Goal: Information Seeking & Learning: Learn about a topic

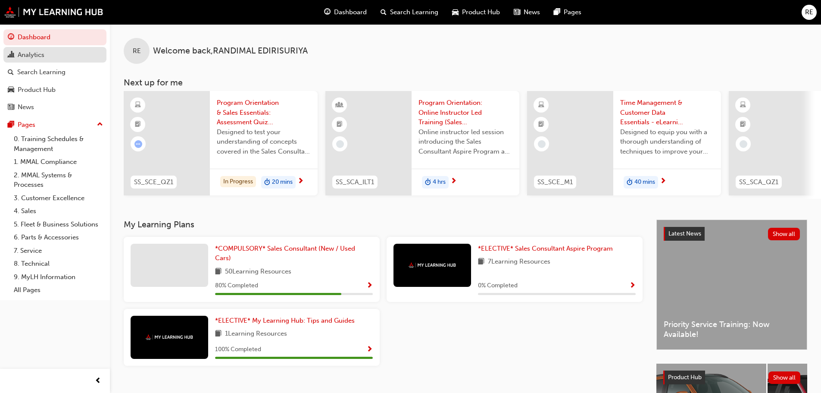
click at [41, 53] on div "Analytics" at bounding box center [31, 55] width 27 height 10
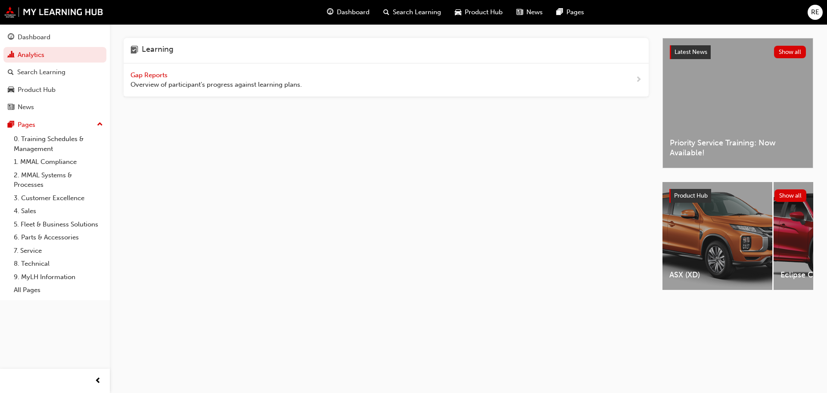
click at [343, 85] on div "Gap Reports Overview of participant's progress against learning plans." at bounding box center [386, 80] width 525 height 34
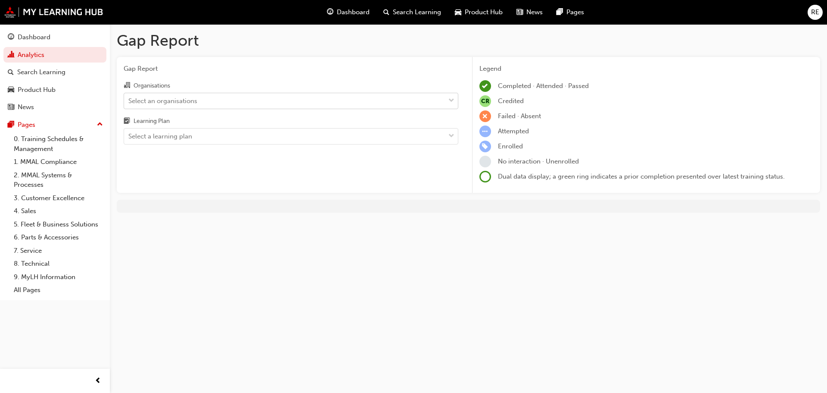
click at [228, 98] on div "Select an organisations" at bounding box center [284, 100] width 321 height 15
click at [129, 98] on input "Organisations Select an organisations" at bounding box center [128, 100] width 1 height 7
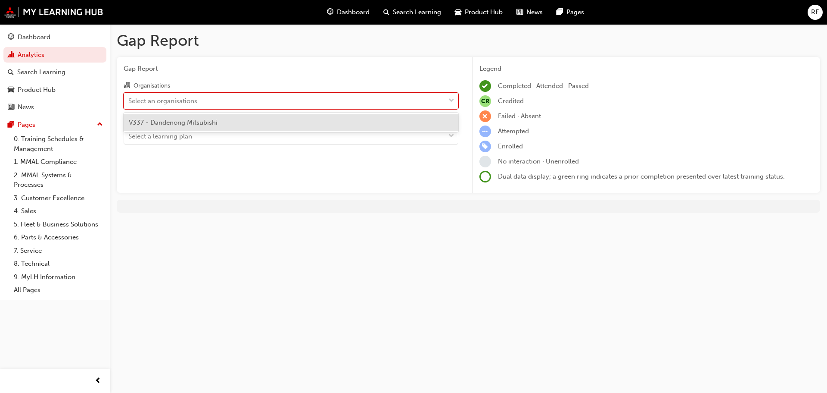
click at [179, 124] on span "V337 - Dandenong Mitsubishi" at bounding box center [173, 123] width 89 height 8
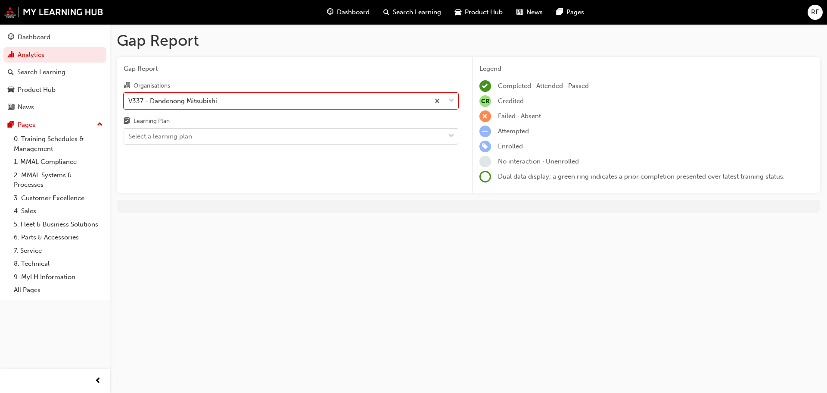
click at [178, 139] on div "Select a learning plan" at bounding box center [160, 136] width 64 height 10
click at [129, 139] on input "Learning Plan Select a learning plan" at bounding box center [128, 135] width 1 height 7
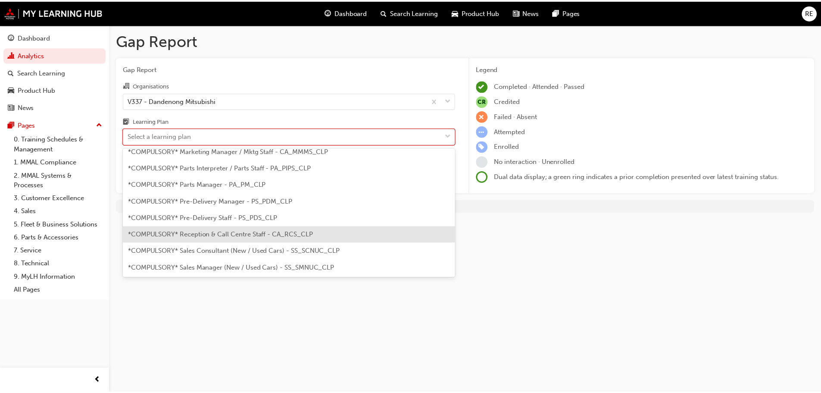
scroll to position [201, 0]
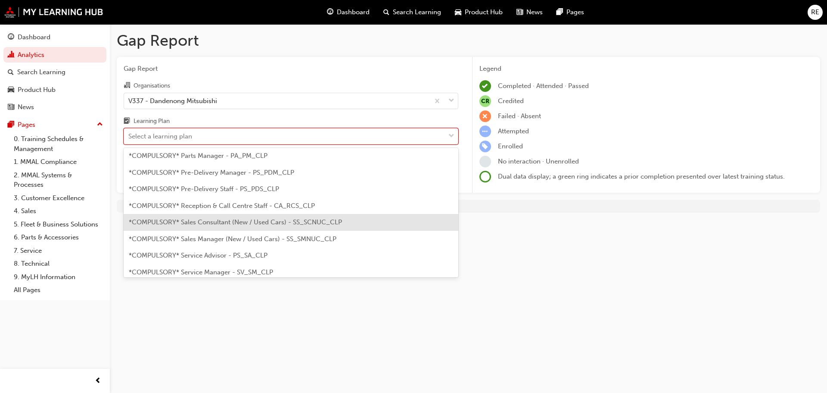
click at [277, 221] on span "*COMPULSORY* Sales Consultant (New / Used Cars) - SS_SCNUC_CLP" at bounding box center [235, 222] width 213 height 8
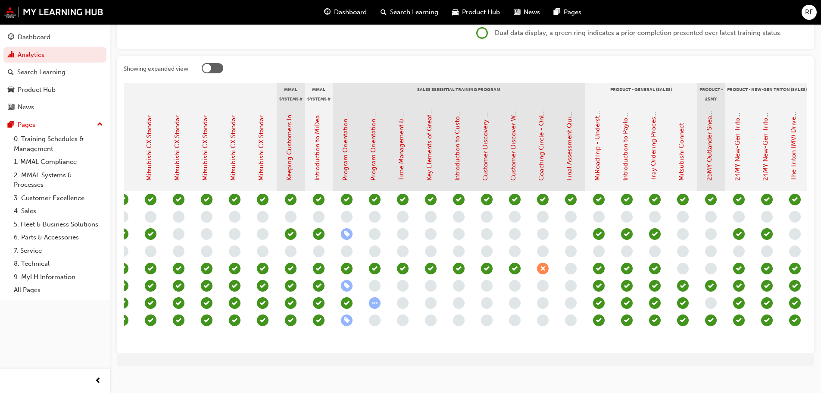
scroll to position [0, 615]
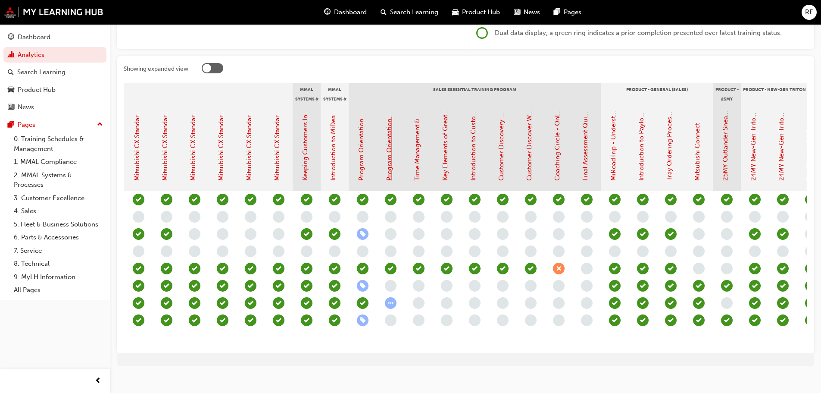
click at [391, 165] on link "Program Orientation & Sales Essentials: Assessment Quiz (Sales Consultant Essen…" at bounding box center [389, 39] width 8 height 282
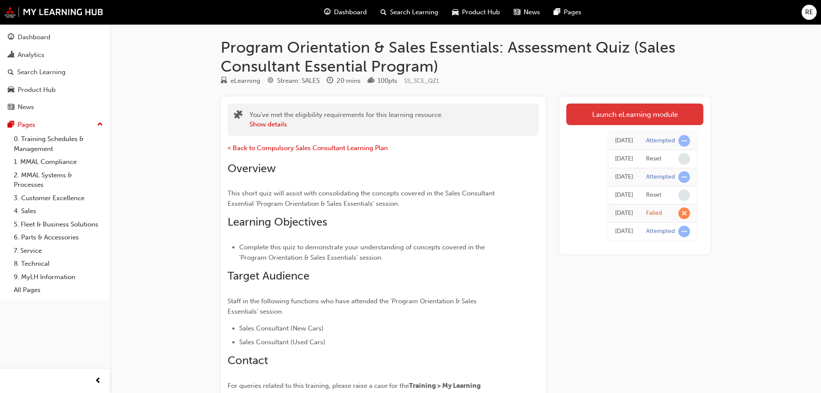
click at [622, 112] on link "Launch eLearning module" at bounding box center [634, 114] width 137 height 22
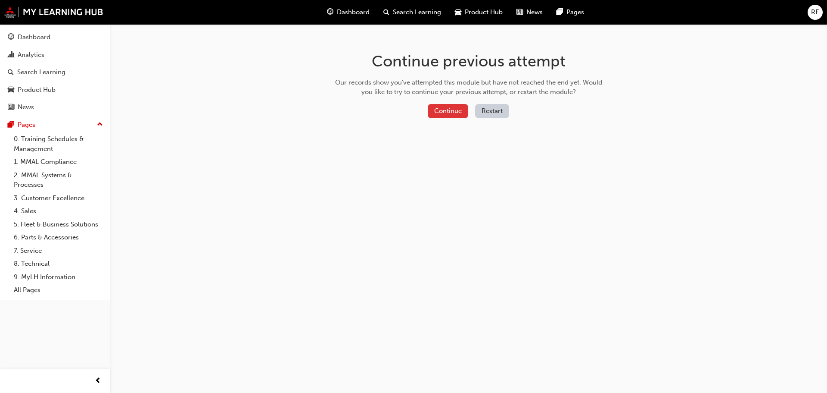
click at [444, 107] on button "Continue" at bounding box center [448, 111] width 41 height 14
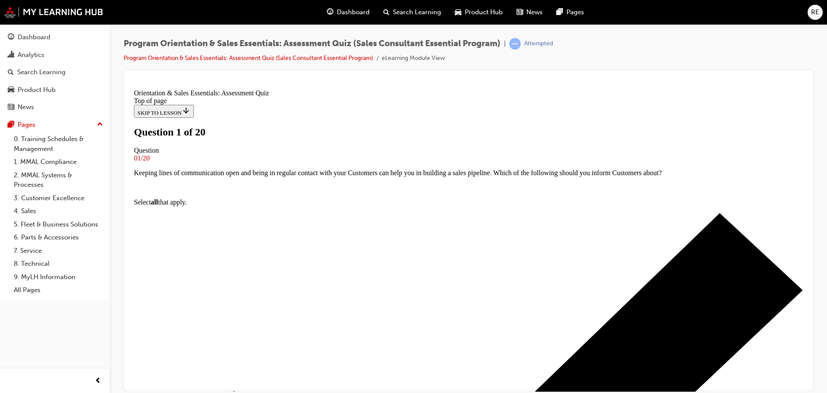
scroll to position [86, 0]
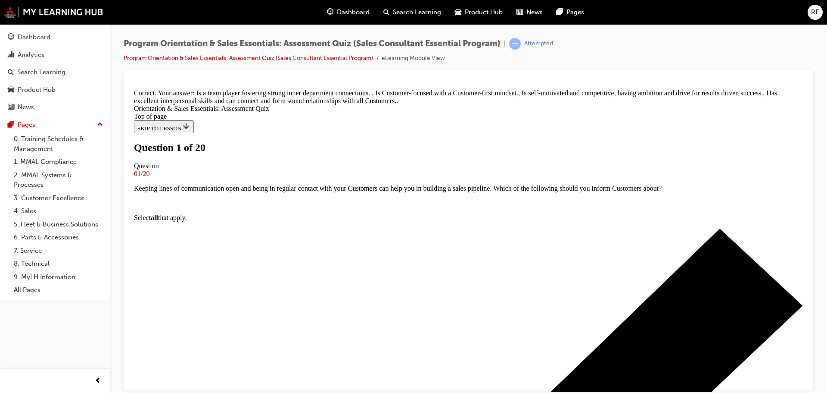
scroll to position [179, 0]
drag, startPoint x: 477, startPoint y: 354, endPoint x: 505, endPoint y: 343, distance: 29.6
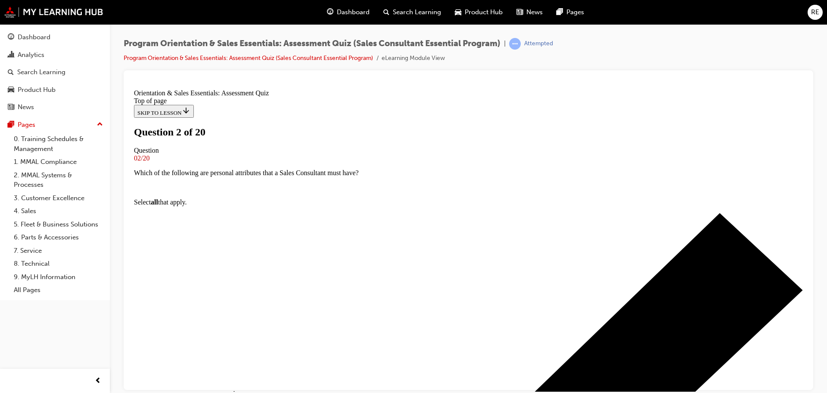
scroll to position [57, 0]
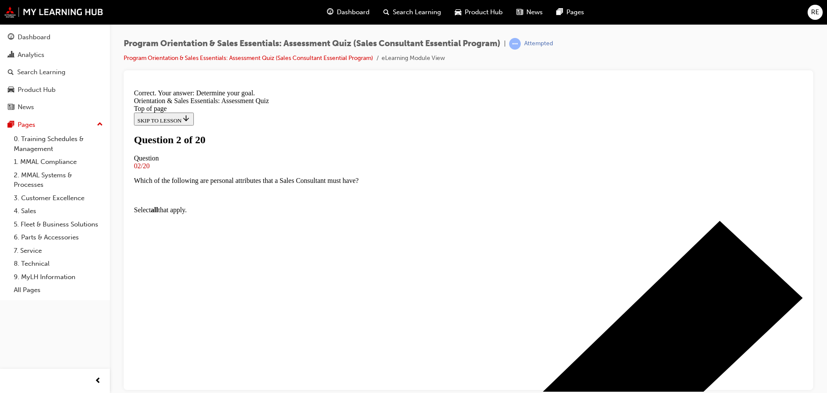
scroll to position [133, 0]
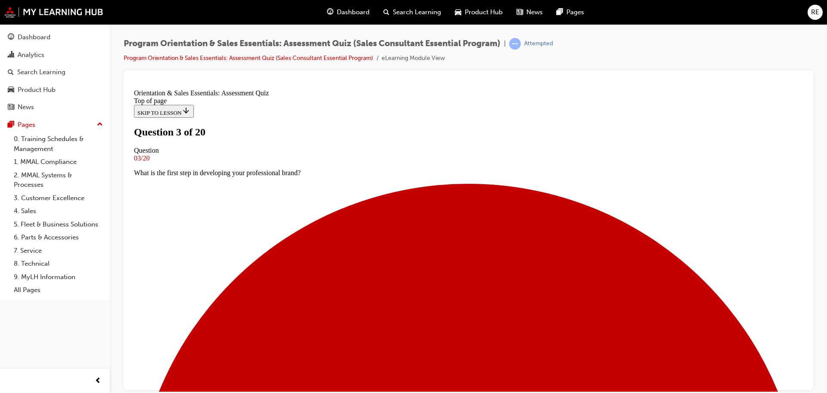
scroll to position [57, 0]
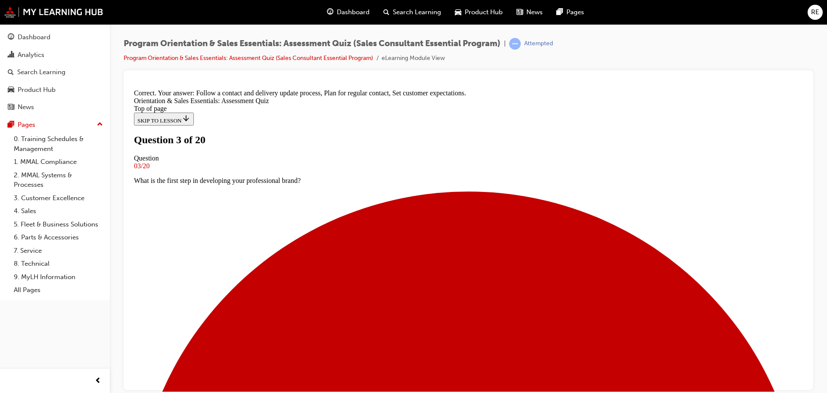
scroll to position [162, 0]
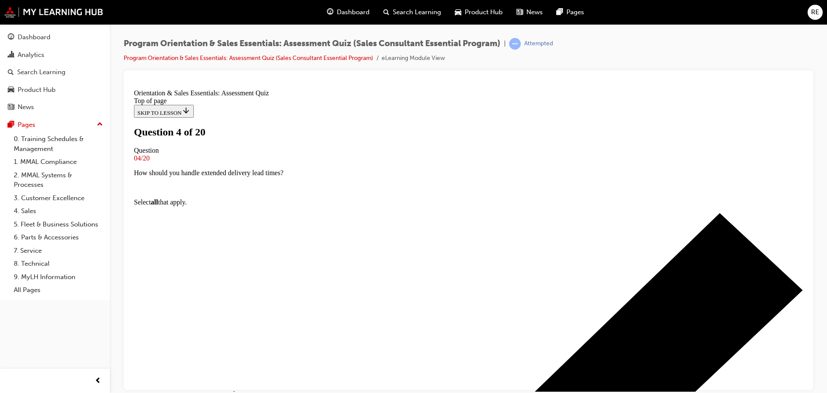
scroll to position [57, 0]
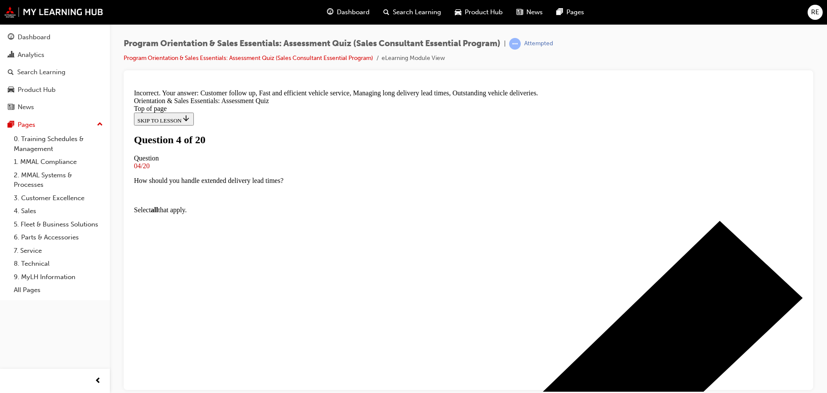
scroll to position [177, 0]
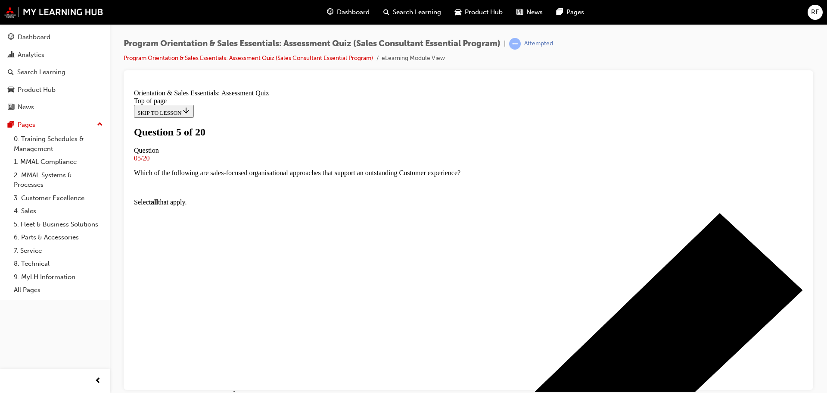
scroll to position [86, 0]
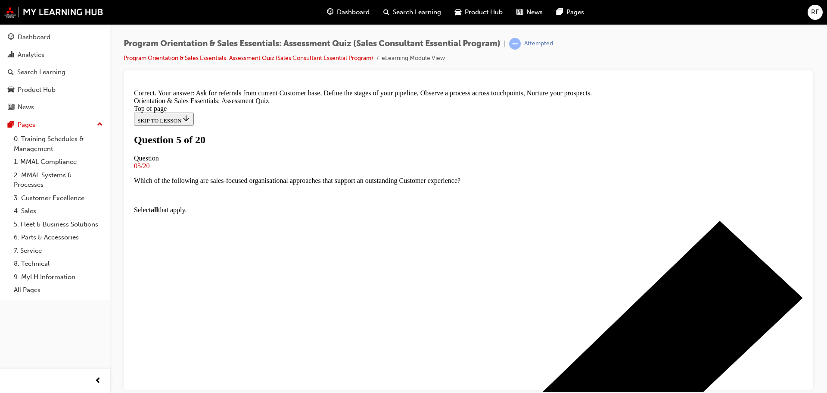
scroll to position [162, 0]
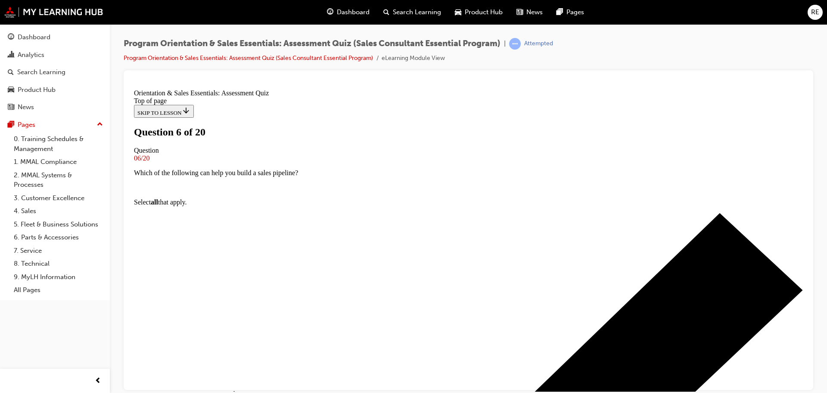
scroll to position [57, 0]
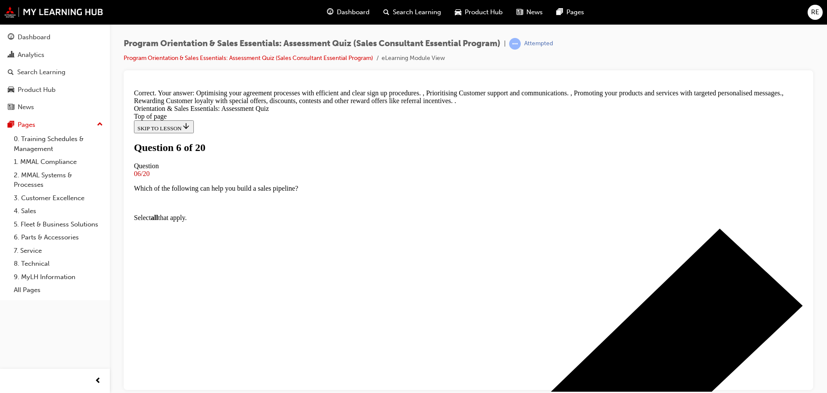
scroll to position [188, 0]
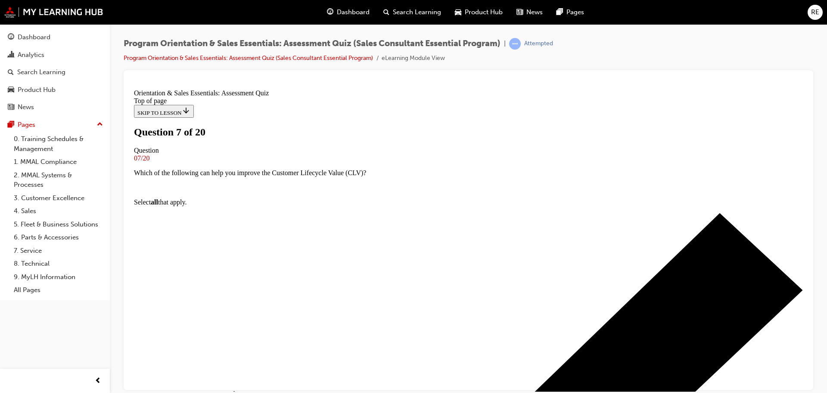
scroll to position [29, 0]
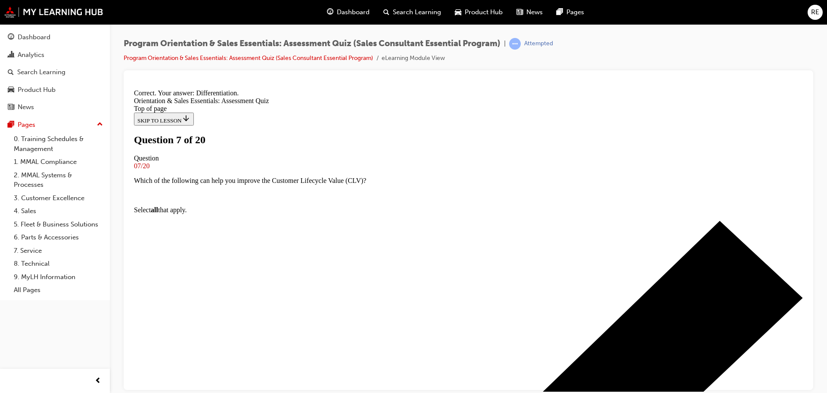
scroll to position [133, 0]
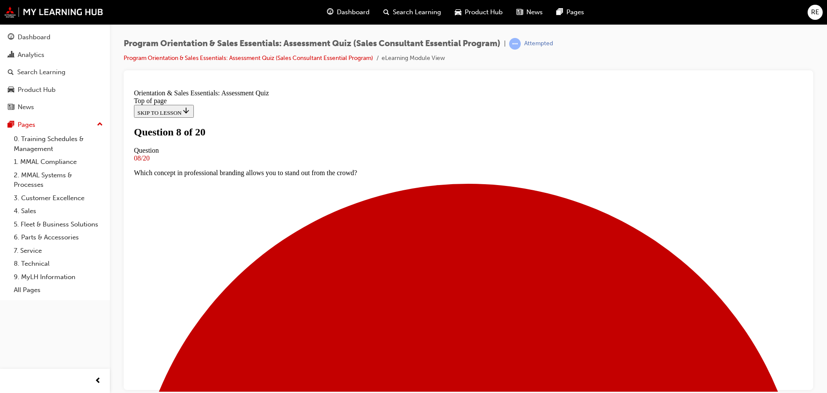
scroll to position [59, 0]
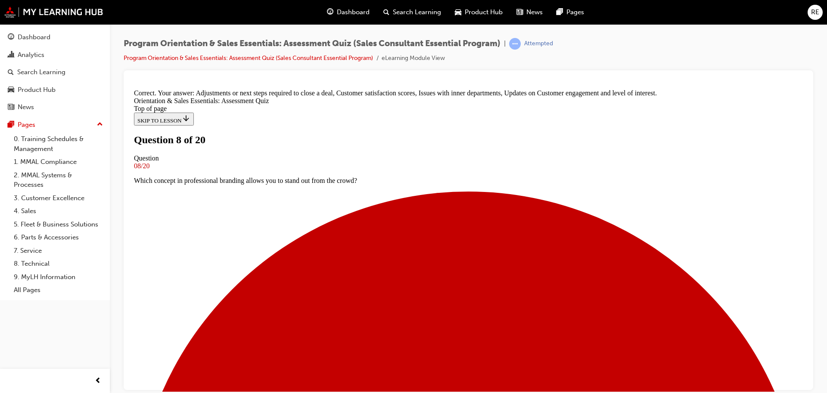
scroll to position [162, 0]
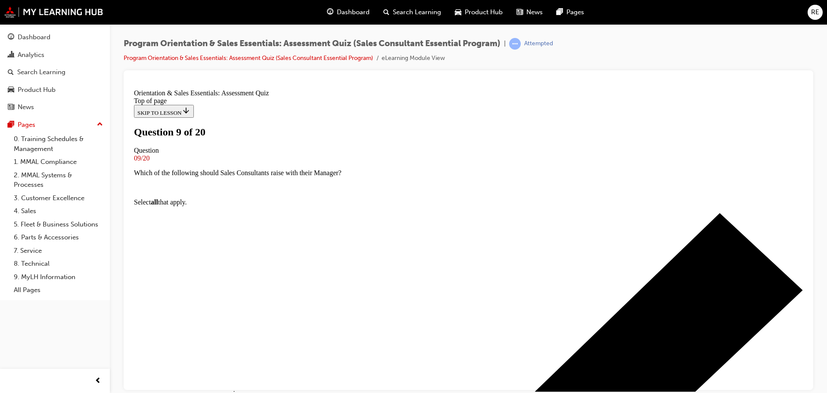
scroll to position [29, 0]
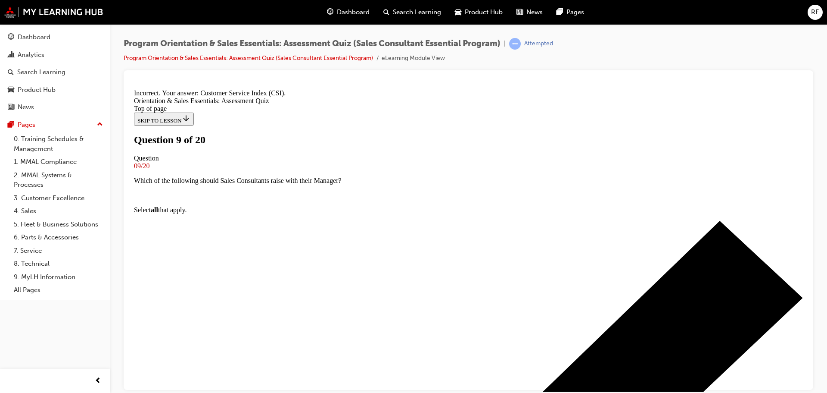
scroll to position [147, 0]
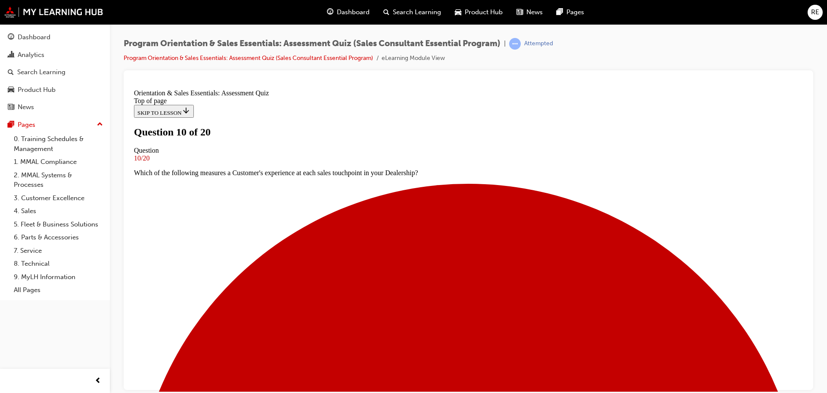
scroll to position [57, 0]
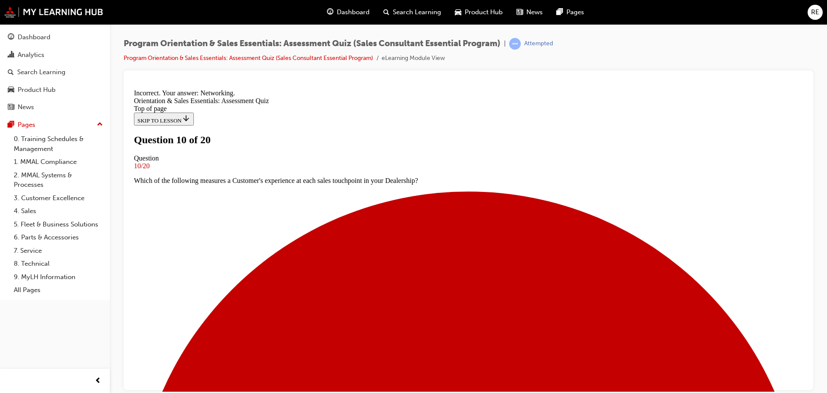
scroll to position [119, 0]
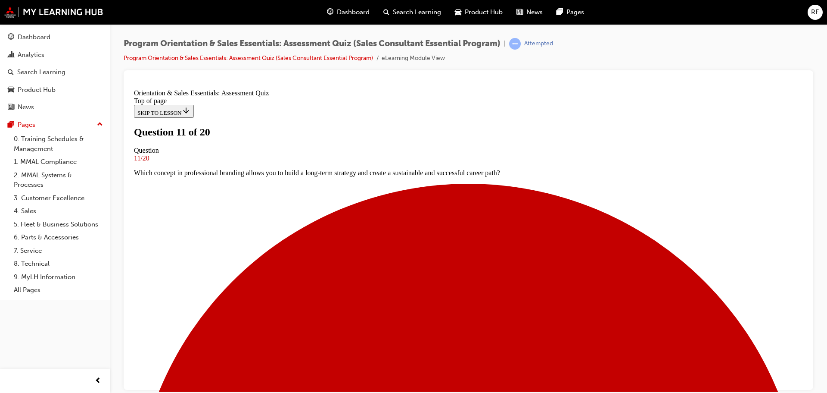
scroll to position [58, 0]
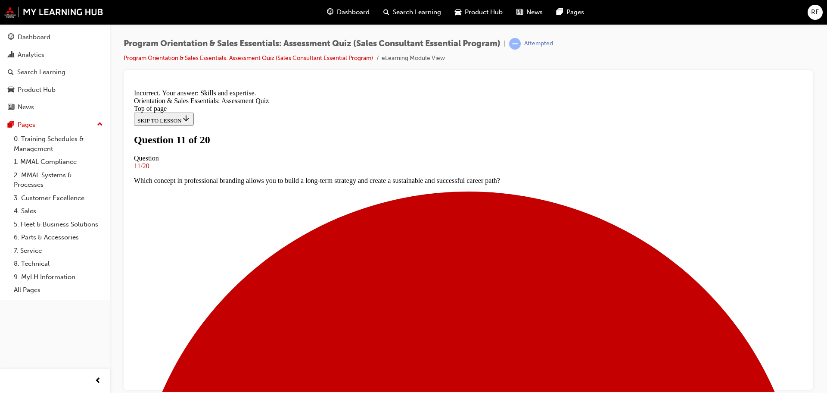
scroll to position [119, 0]
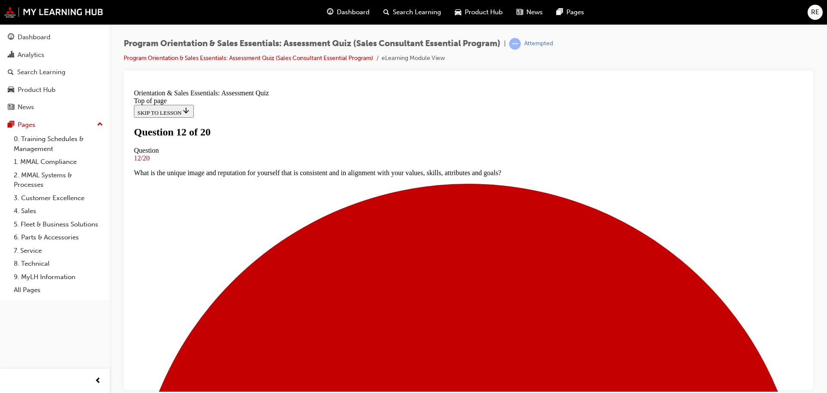
scroll to position [58, 0]
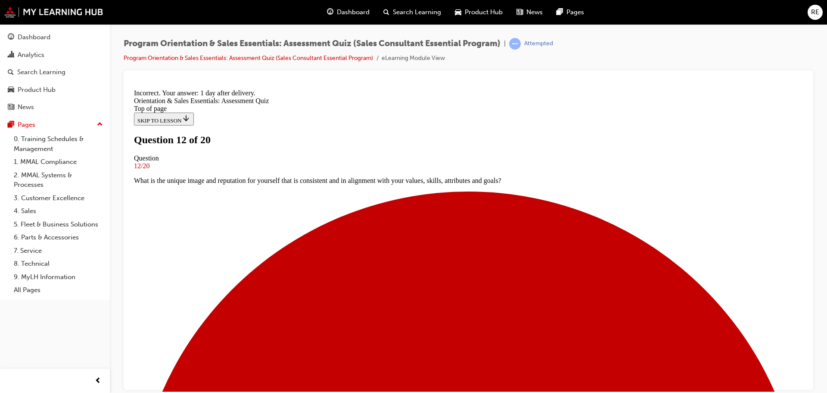
scroll to position [29, 0]
